Goal: Find specific page/section: Find specific page/section

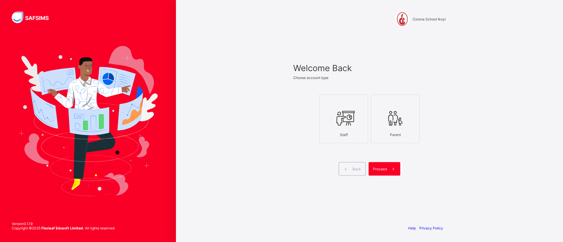
click at [339, 121] on icon at bounding box center [343, 119] width 21 height 18
click at [391, 168] on icon at bounding box center [393, 170] width 6 height 6
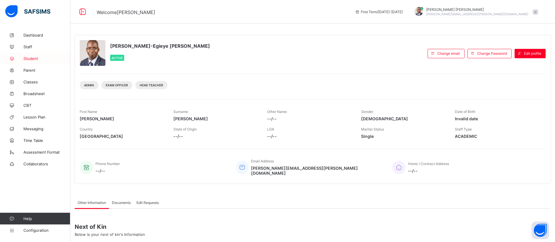
click at [29, 58] on span "Student" at bounding box center [46, 58] width 47 height 5
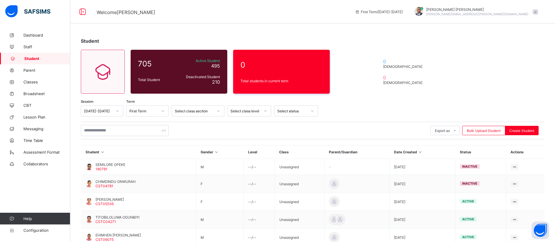
click at [124, 137] on div "Export as Pdf Report Excel Report Excel Report (LMS) Bulk Upload Student Create…" at bounding box center [313, 131] width 464 height 18
click at [124, 132] on input "text" at bounding box center [125, 130] width 88 height 11
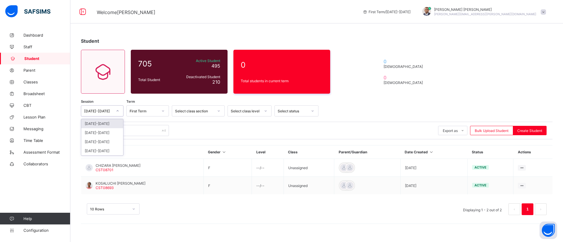
click at [113, 110] on div at bounding box center [118, 110] width 10 height 9
click at [106, 132] on div "[DATE]-[DATE]" at bounding box center [102, 132] width 42 height 9
click at [106, 131] on input "********" at bounding box center [125, 130] width 88 height 11
type input "*******"
click at [28, 230] on span "Configuration" at bounding box center [46, 230] width 47 height 5
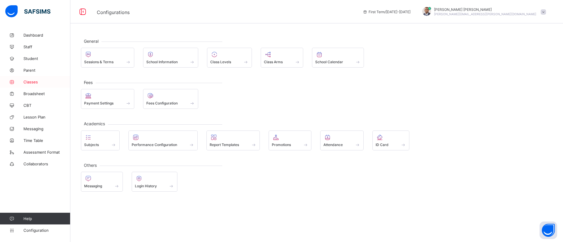
click at [32, 81] on span "Classes" at bounding box center [46, 82] width 47 height 5
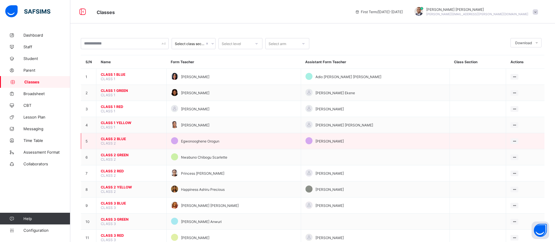
click at [111, 137] on span "CLASS 2 BLUE" at bounding box center [131, 139] width 61 height 4
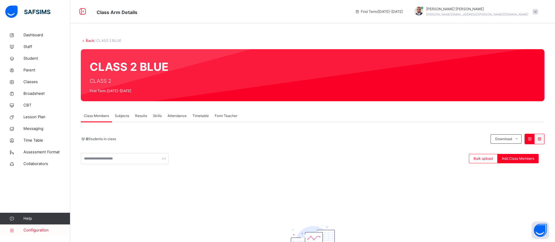
click at [32, 229] on span "Configuration" at bounding box center [46, 231] width 47 height 6
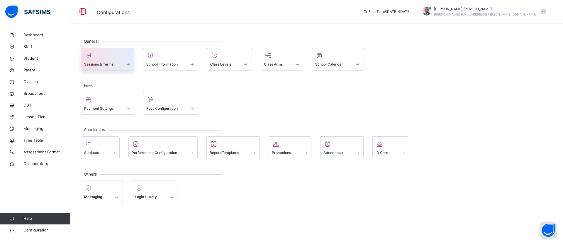
click at [120, 61] on span at bounding box center [107, 60] width 47 height 1
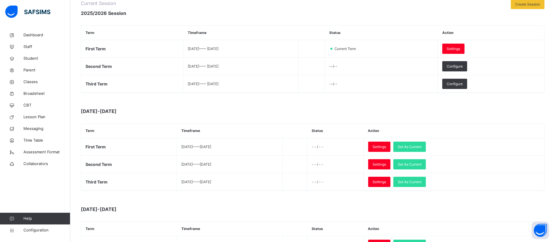
scroll to position [87, 0]
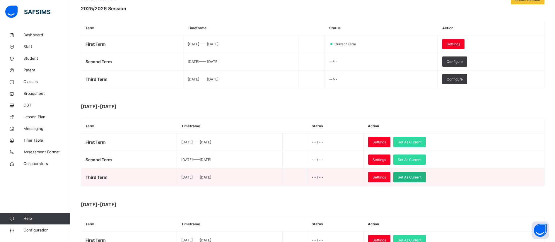
click at [422, 176] on span "Set As Current" at bounding box center [410, 177] width 24 height 5
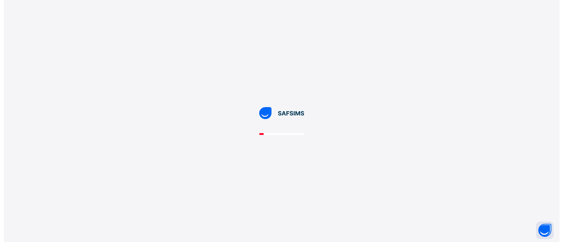
scroll to position [0, 0]
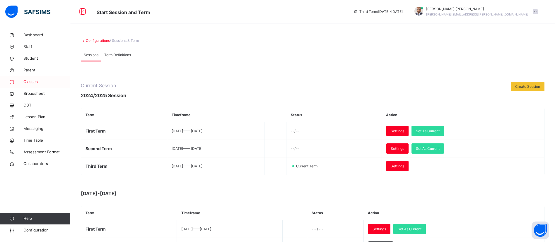
click at [28, 79] on span "Classes" at bounding box center [46, 82] width 47 height 6
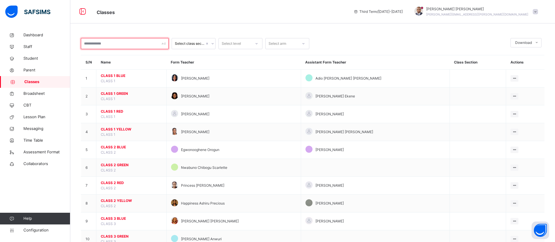
click at [136, 41] on input "text" at bounding box center [125, 43] width 88 height 11
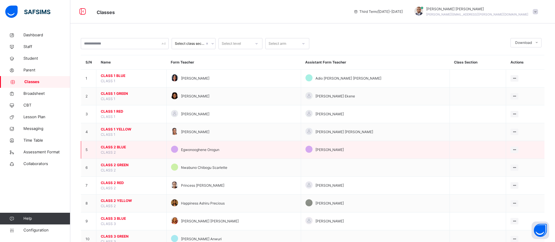
click at [109, 146] on span "CLASS 2 BLUE" at bounding box center [131, 147] width 61 height 5
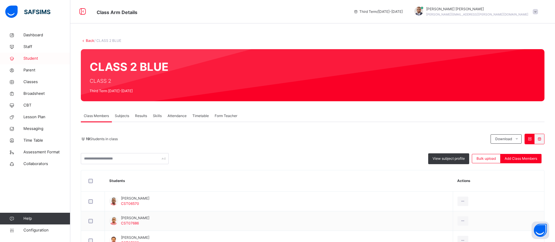
click at [34, 60] on span "Student" at bounding box center [46, 59] width 47 height 6
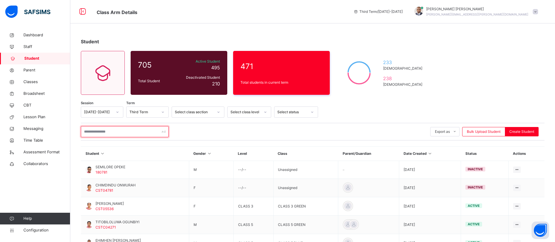
click at [113, 130] on input "text" at bounding box center [125, 131] width 88 height 11
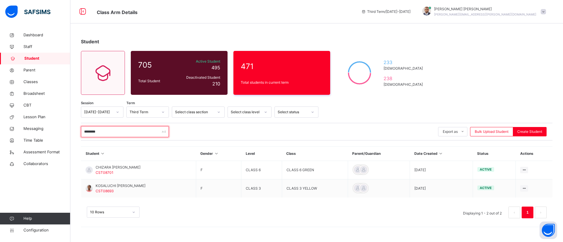
type input "********"
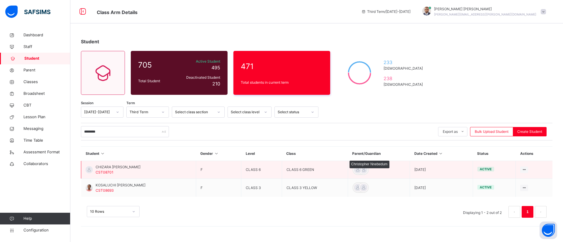
click at [358, 171] on div at bounding box center [357, 170] width 9 height 9
